Goal: Navigation & Orientation: Find specific page/section

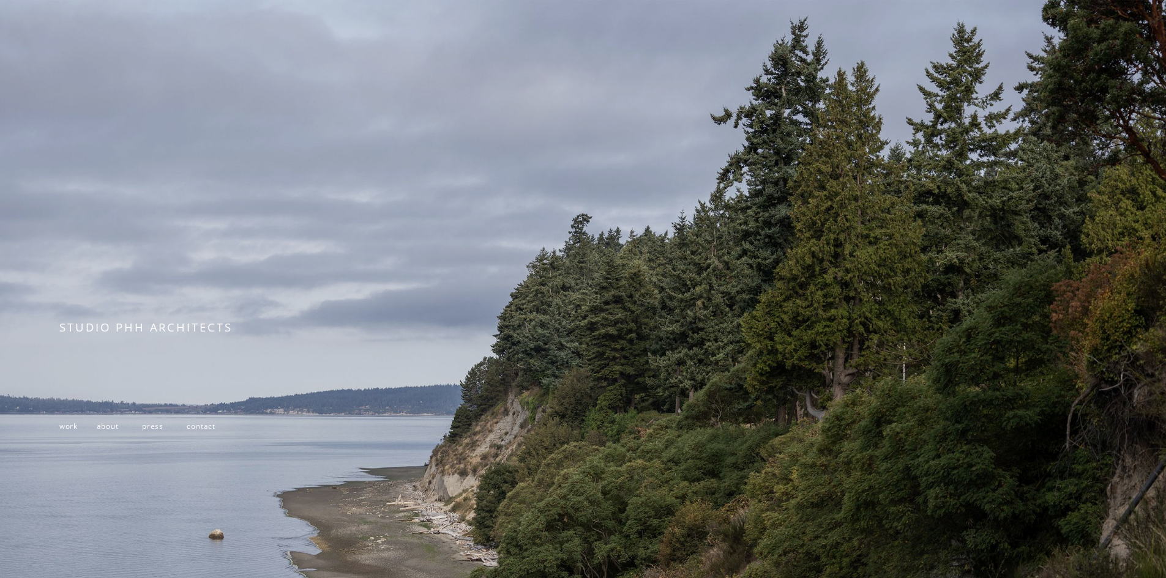
click at [73, 431] on span "work" at bounding box center [68, 426] width 18 height 10
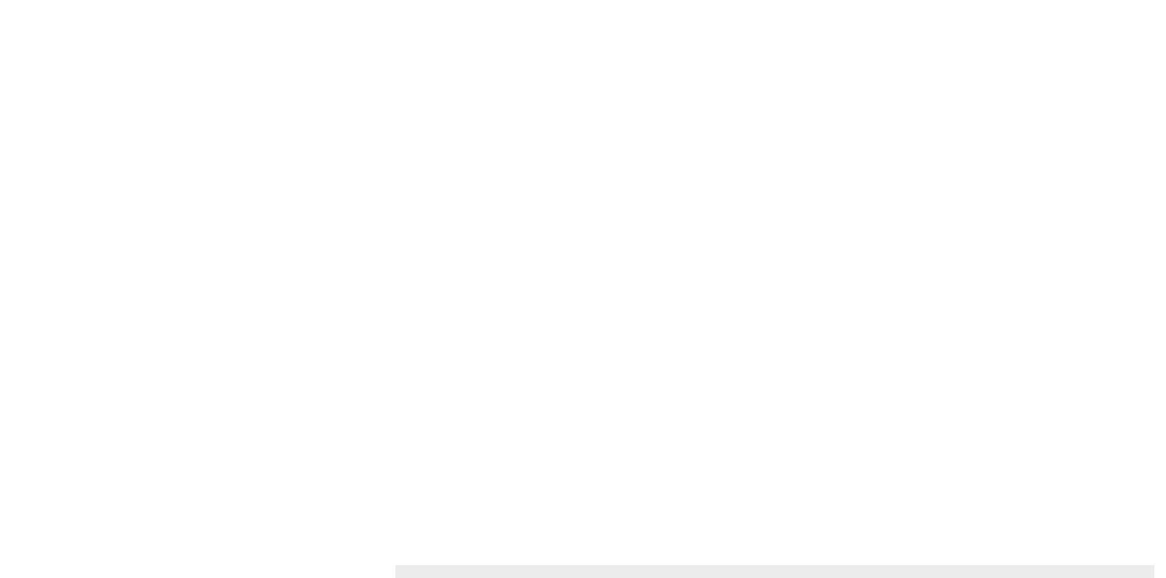
scroll to position [2081, 0]
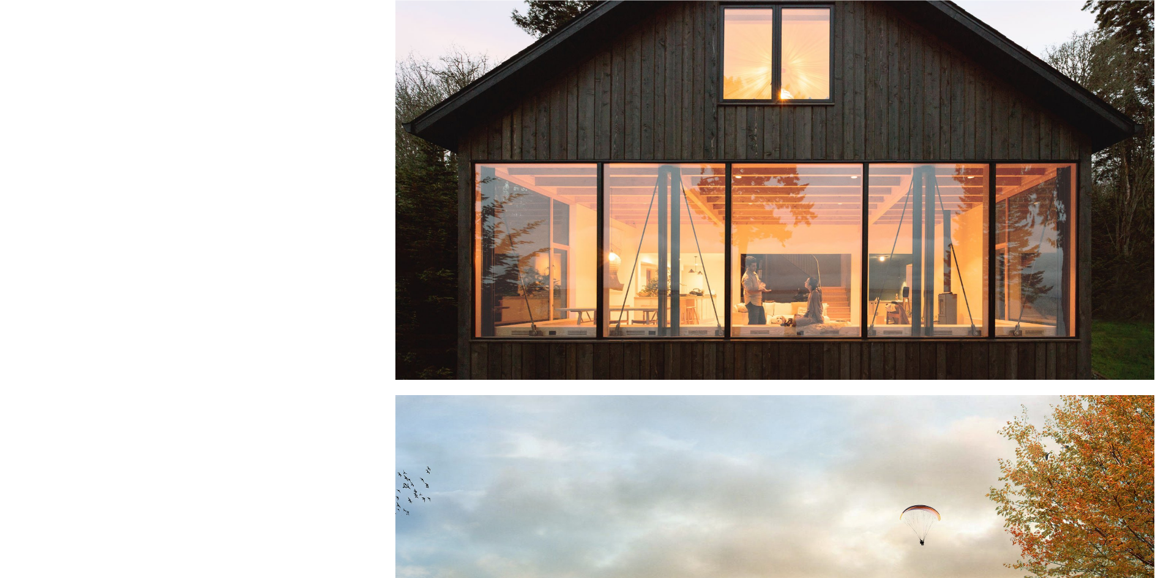
click at [712, 281] on div at bounding box center [774, 129] width 759 height 503
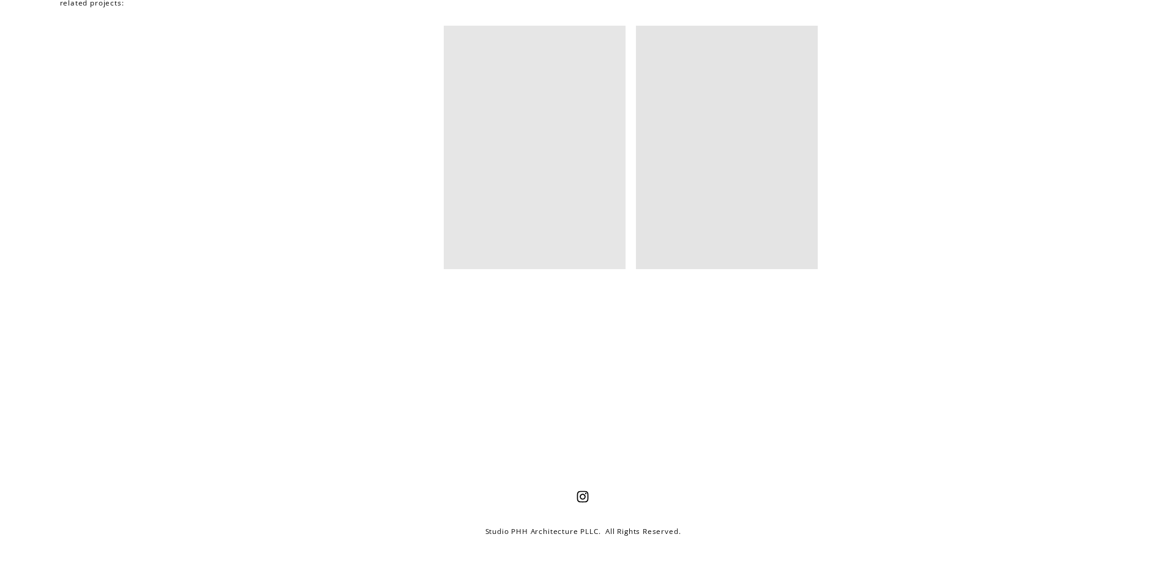
scroll to position [8425, 0]
